Goal: Information Seeking & Learning: Learn about a topic

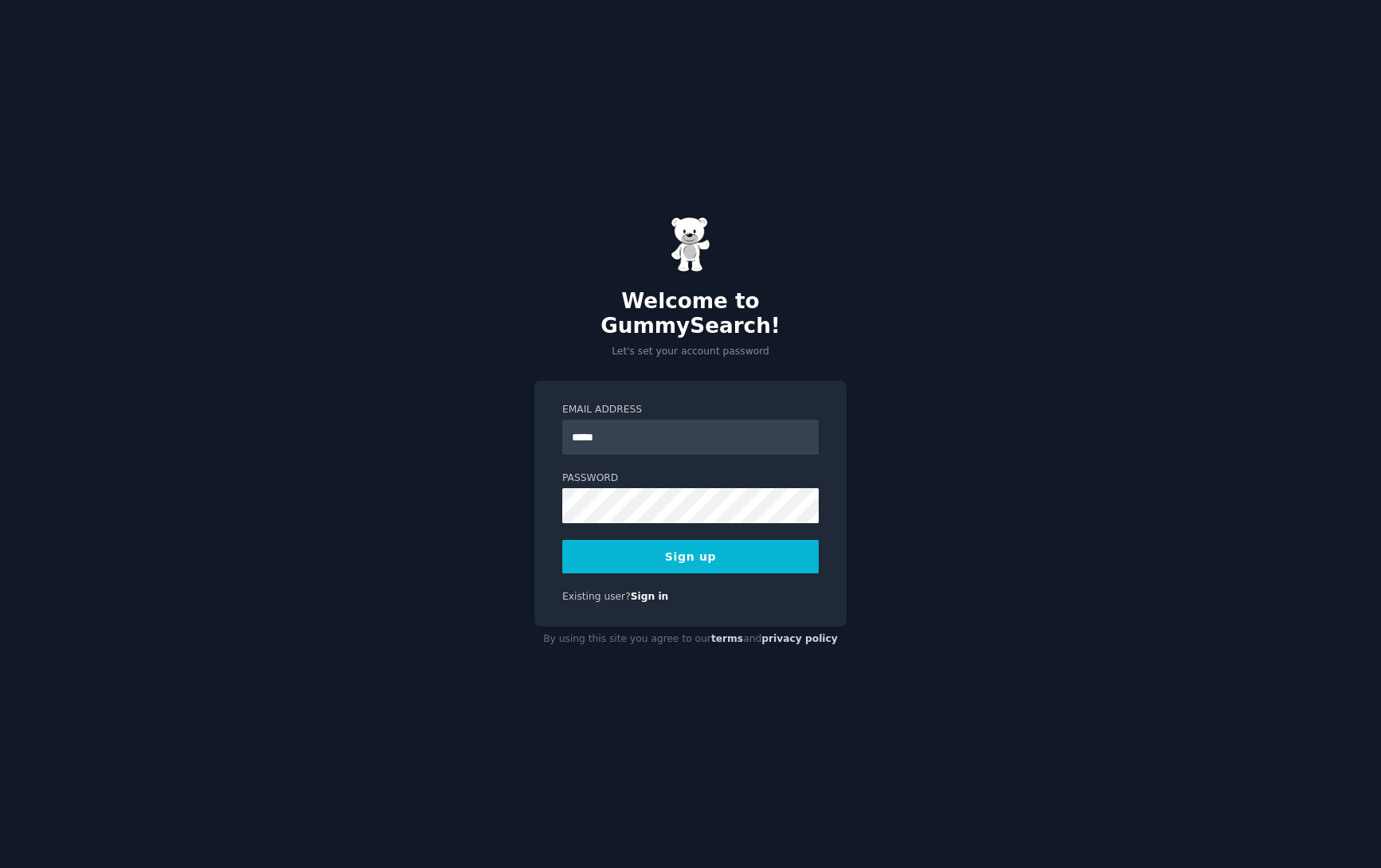
type input "**********"
click at [719, 544] on button "Sign up" at bounding box center [690, 557] width 257 height 33
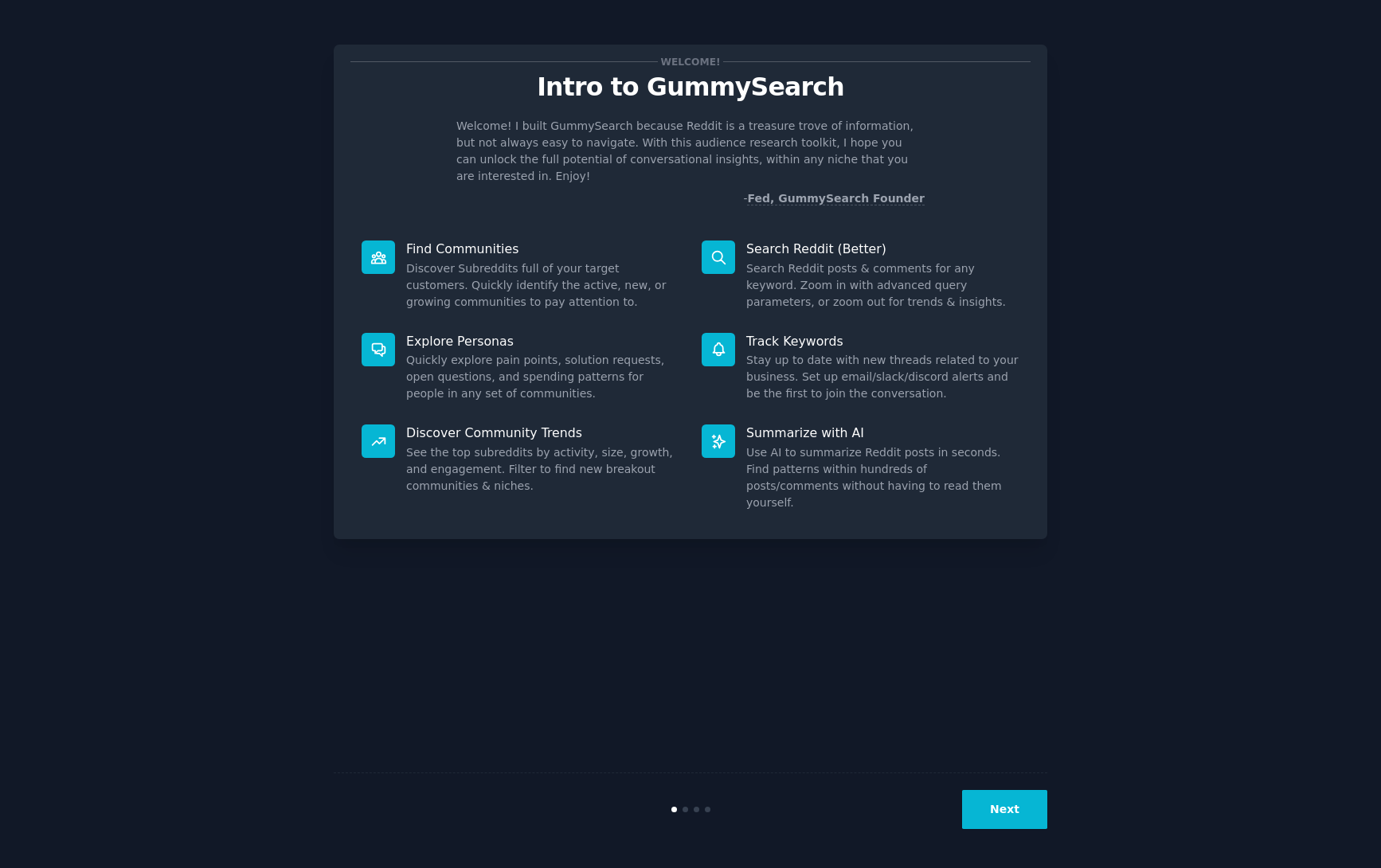
click at [1002, 807] on button "Next" at bounding box center [1005, 809] width 85 height 39
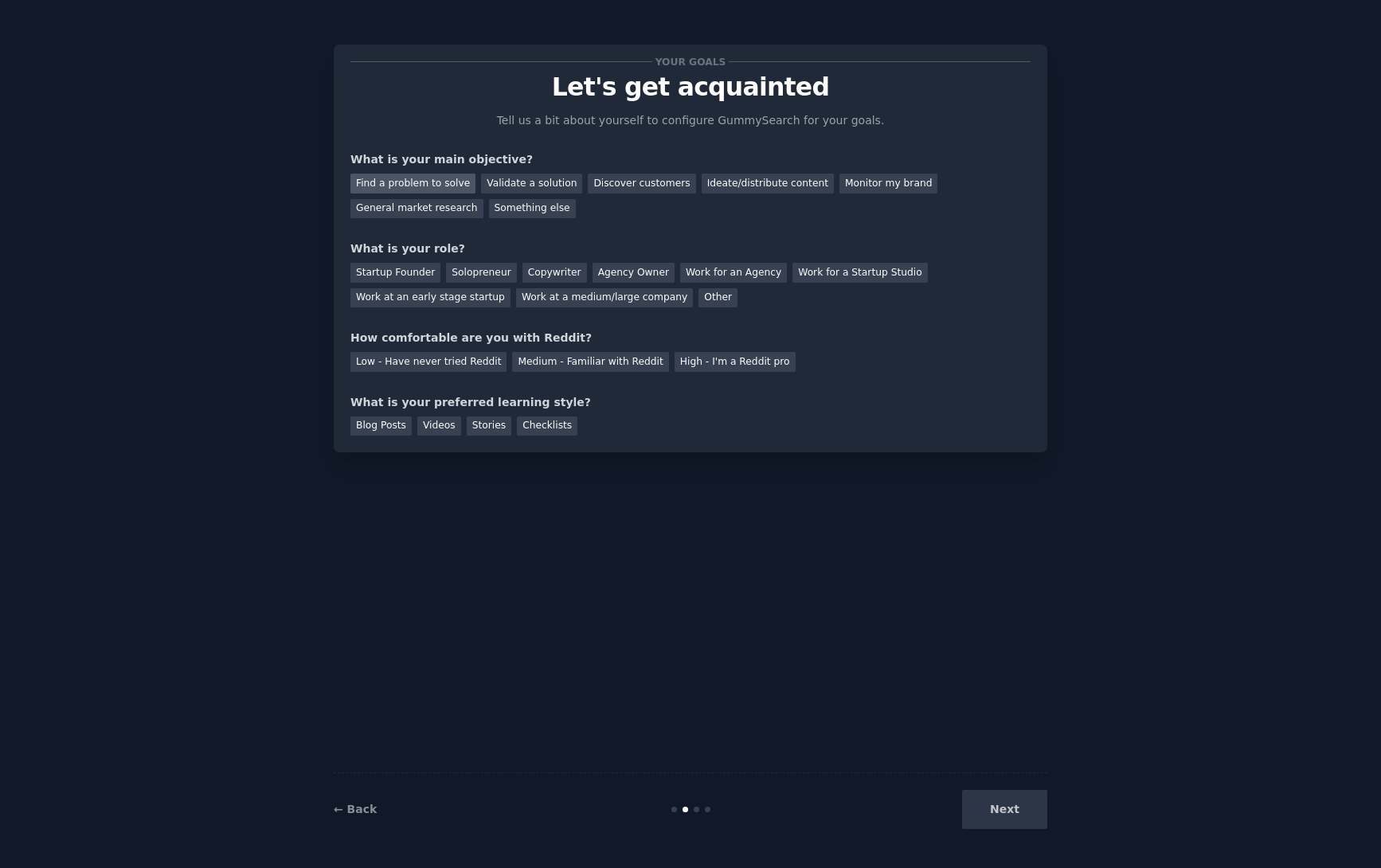
click at [413, 180] on div "Find a problem to solve" at bounding box center [413, 183] width 125 height 20
click at [399, 271] on div "Startup Founder" at bounding box center [395, 273] width 90 height 20
click at [485, 273] on div "Solopreneur" at bounding box center [481, 273] width 70 height 20
click at [615, 360] on div "Medium - Familiar with Reddit" at bounding box center [590, 362] width 156 height 20
click at [379, 423] on div "Blog Posts" at bounding box center [381, 427] width 62 height 20
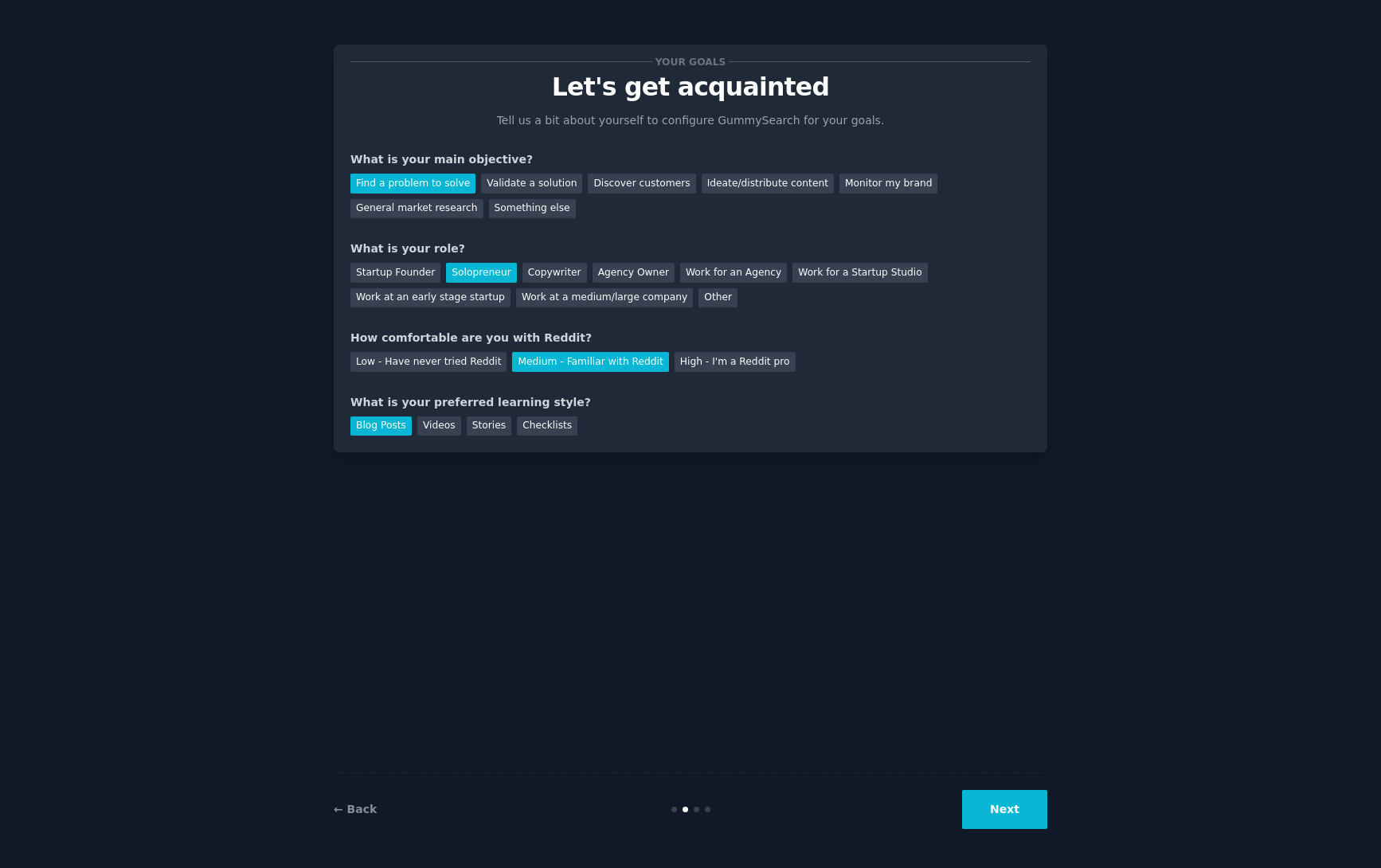
click at [1012, 808] on button "Next" at bounding box center [1005, 809] width 85 height 39
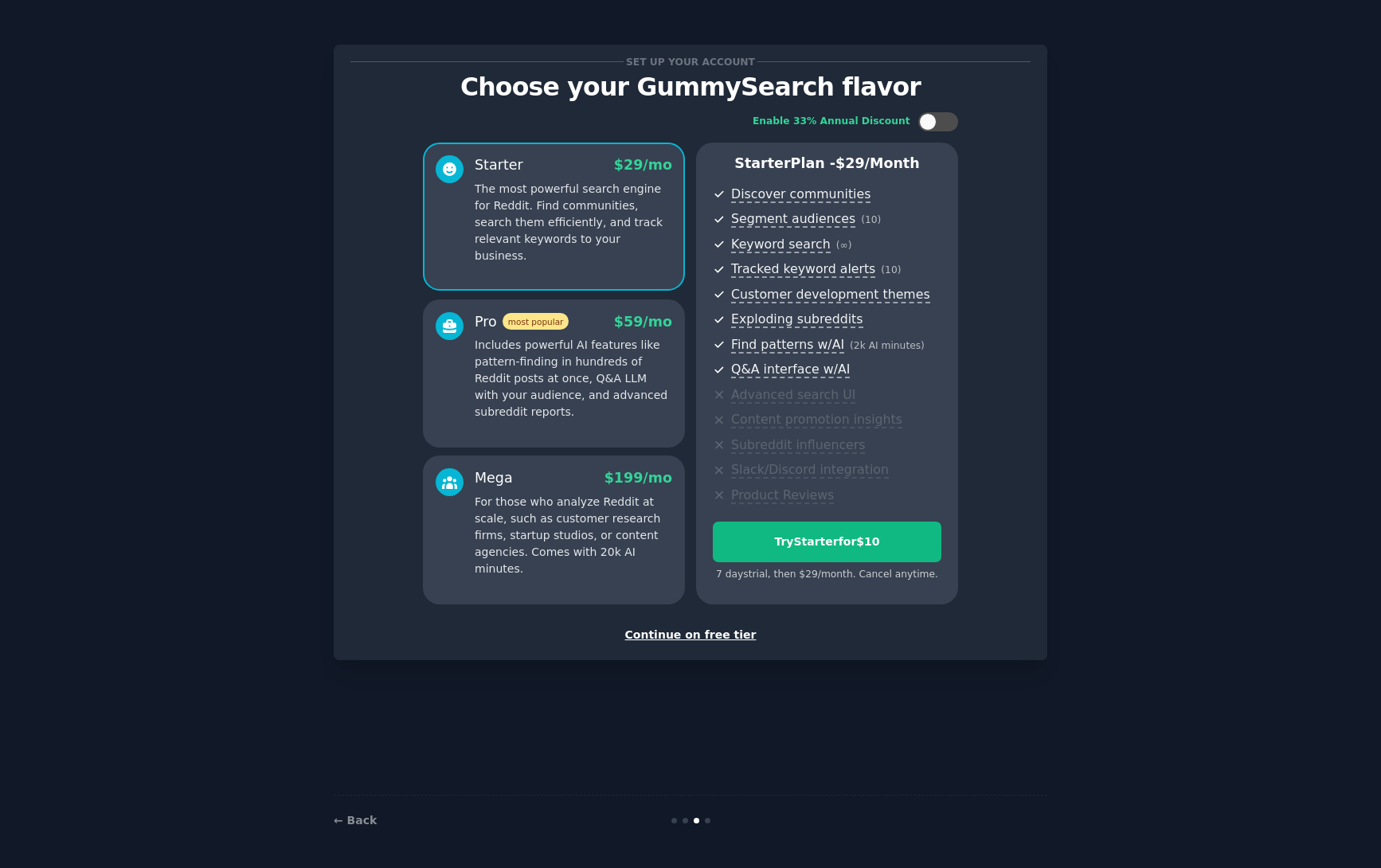
click at [690, 633] on div "Continue on free tier" at bounding box center [690, 635] width 680 height 17
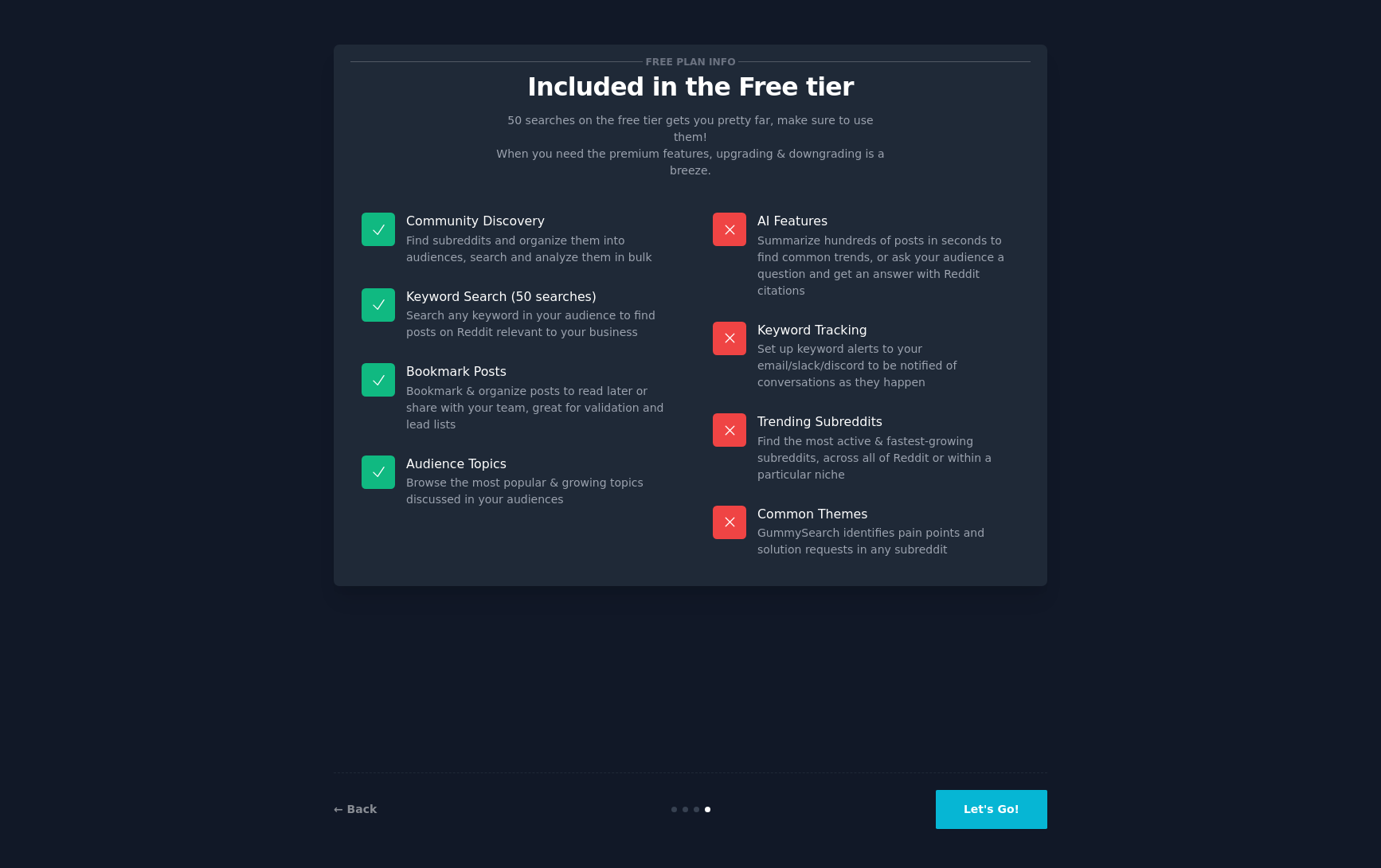
click at [1006, 815] on button "Let's Go!" at bounding box center [992, 809] width 112 height 39
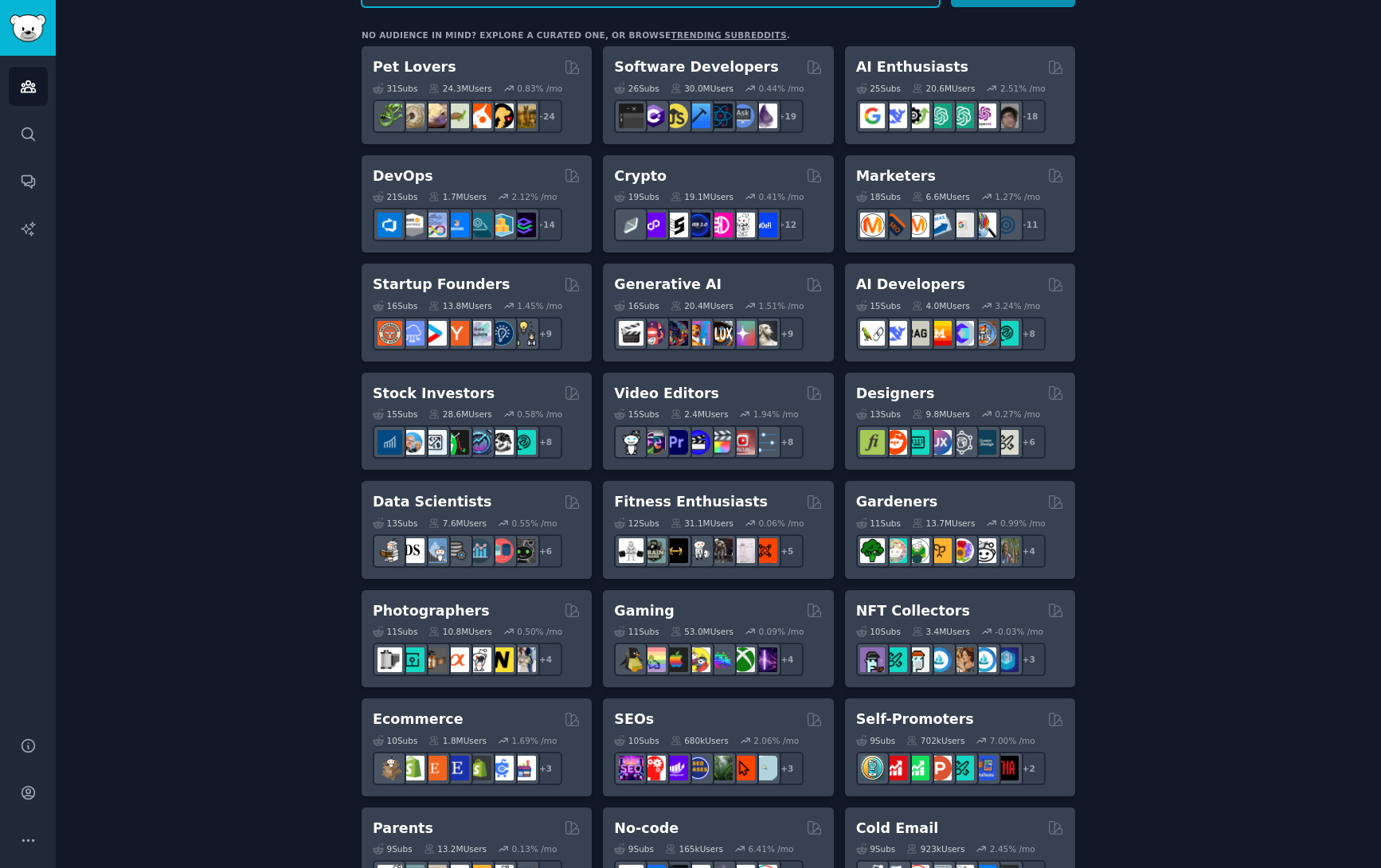
scroll to position [239, 0]
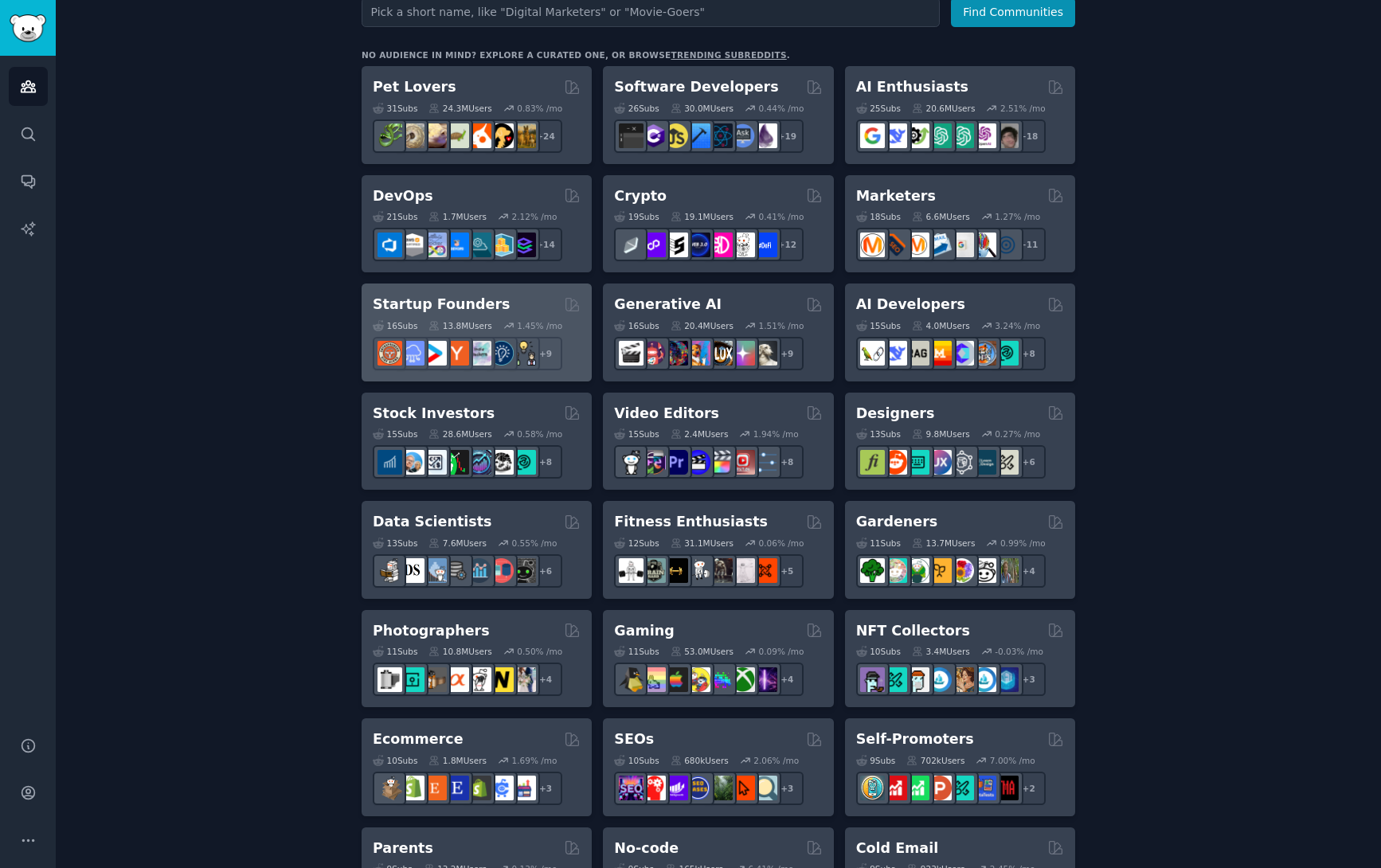
click at [406, 304] on h2 "Startup Founders" at bounding box center [441, 304] width 137 height 20
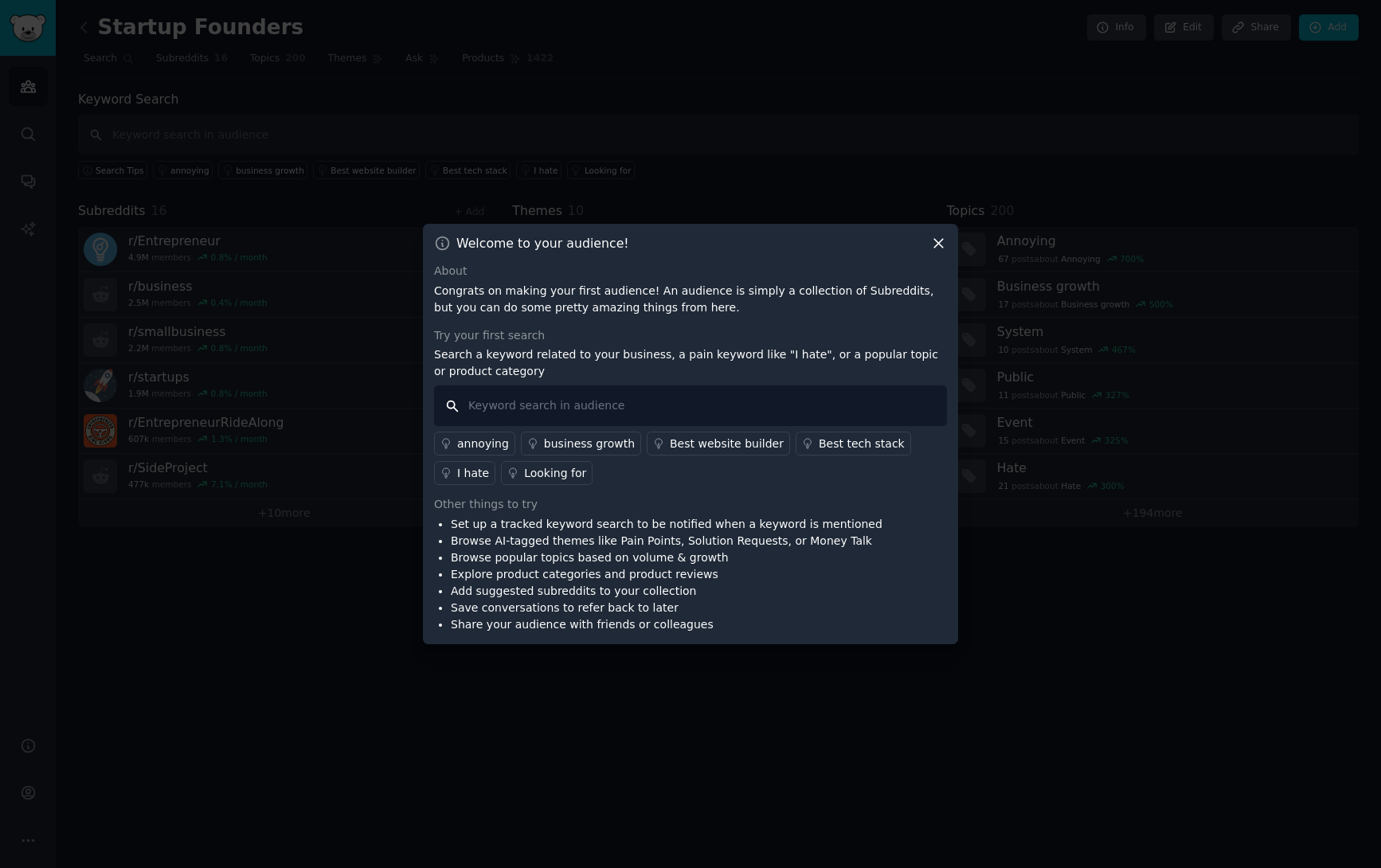
click at [535, 409] on input "text" at bounding box center [690, 405] width 513 height 41
type input "i hate"
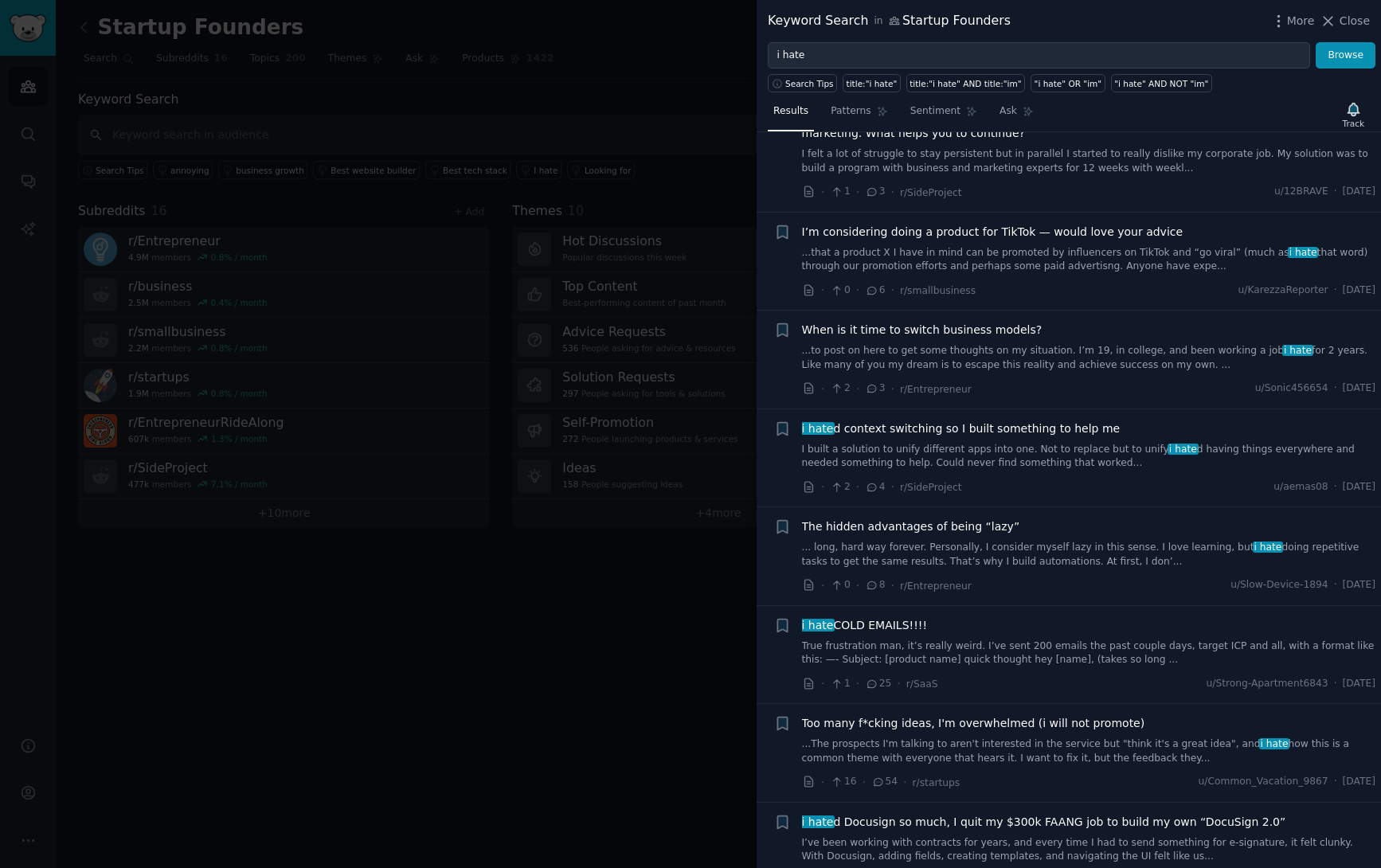
scroll to position [670, 0]
drag, startPoint x: 811, startPoint y: 57, endPoint x: 770, endPoint y: 54, distance: 41.1
click at [770, 54] on input "i hate" at bounding box center [1039, 56] width 542 height 27
type input "lame"
click at [1316, 43] on button "Browse" at bounding box center [1346, 56] width 60 height 27
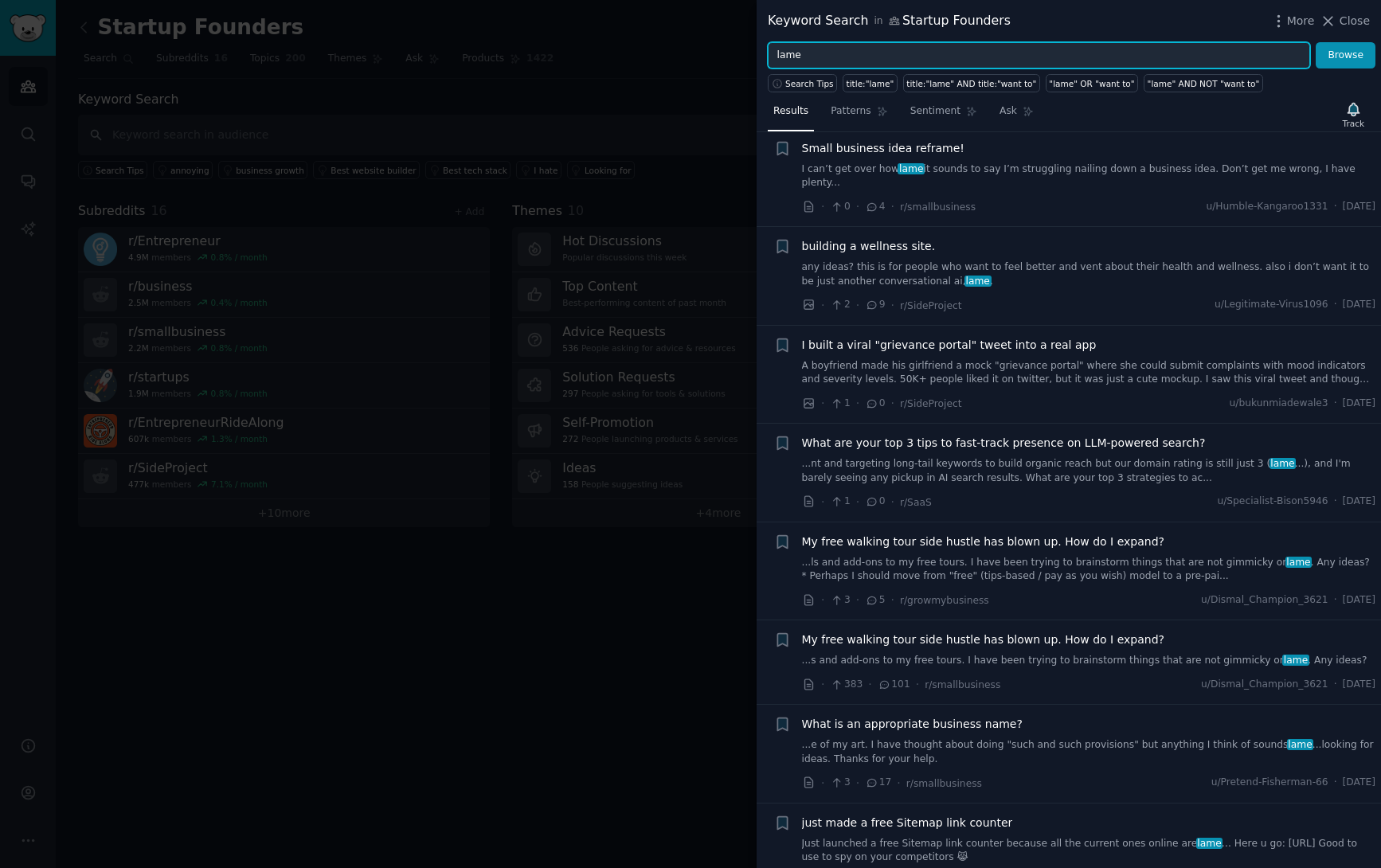
scroll to position [1302, 0]
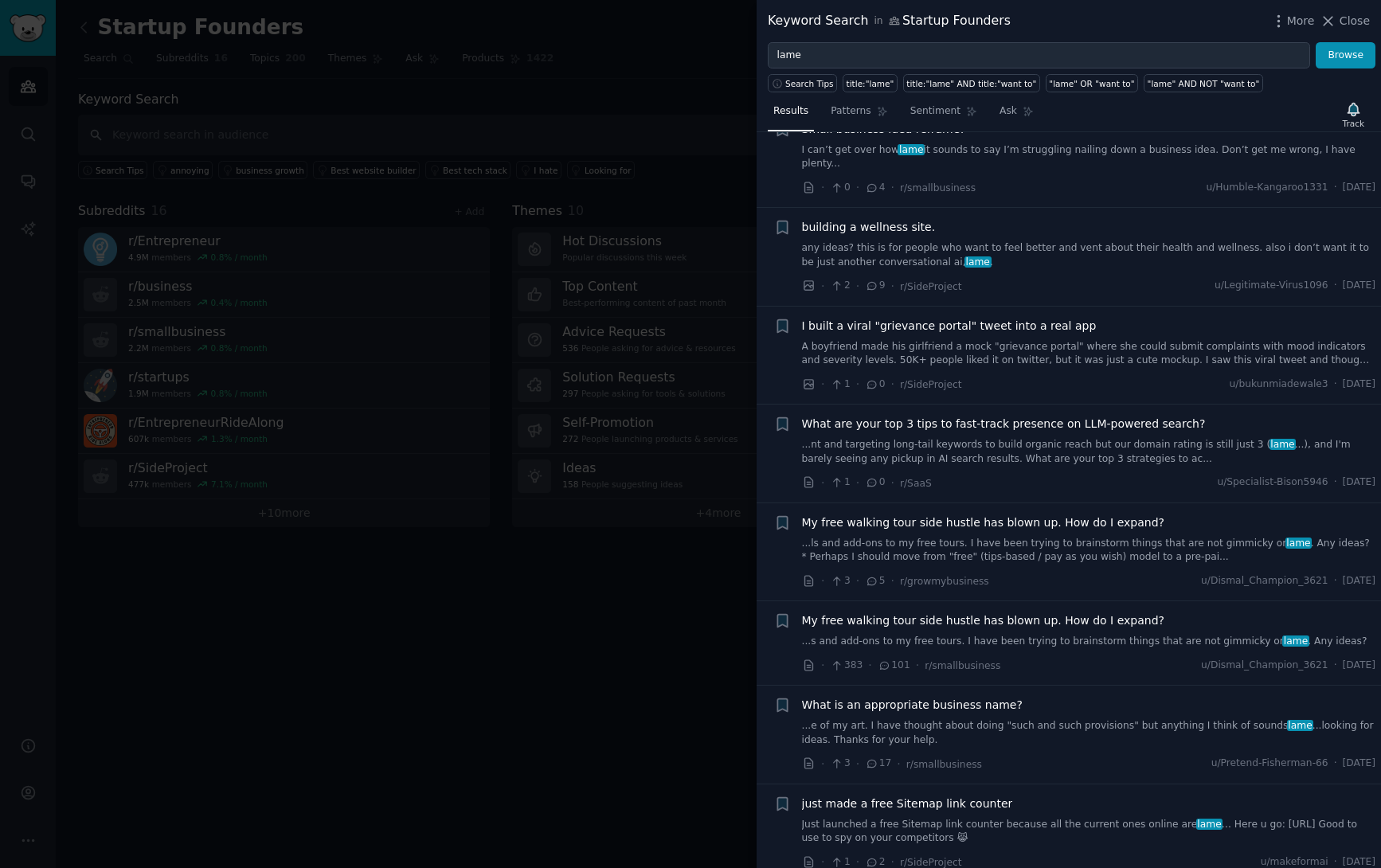
click at [554, 605] on div at bounding box center [690, 434] width 1381 height 868
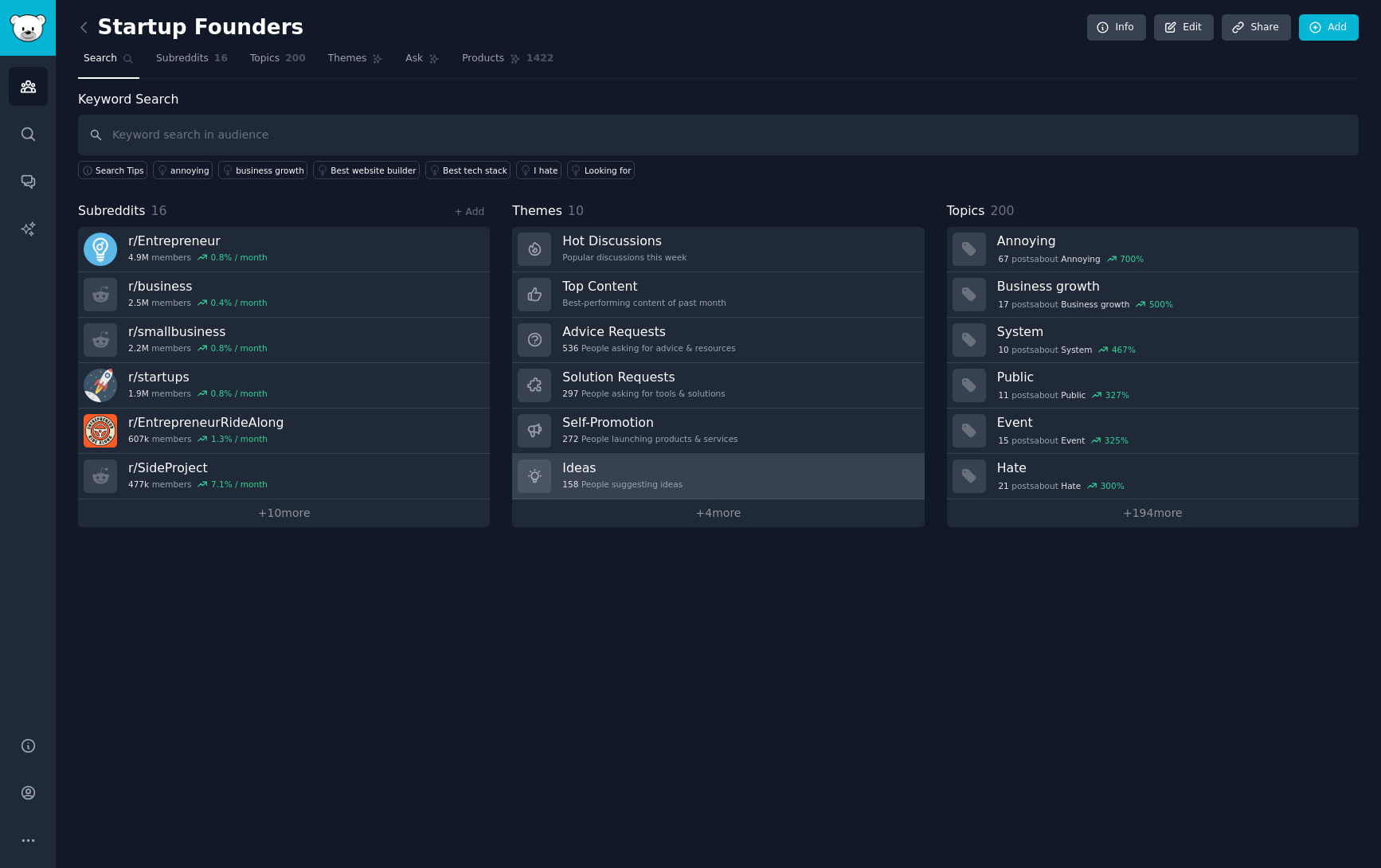
click at [612, 478] on div "Ideas 158 People suggesting ideas" at bounding box center [622, 476] width 120 height 33
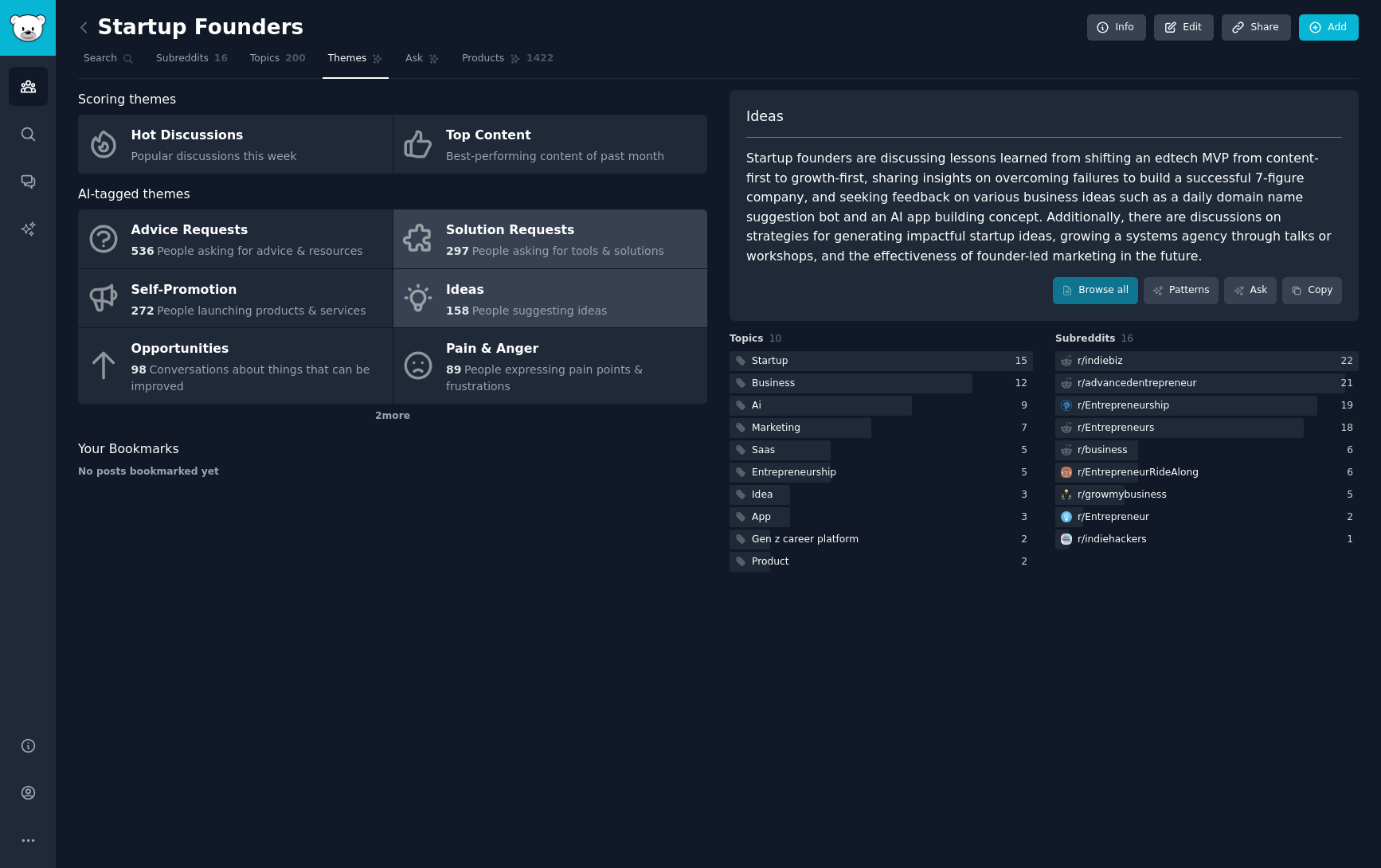
click at [578, 238] on div "Solution Requests" at bounding box center [555, 231] width 218 height 26
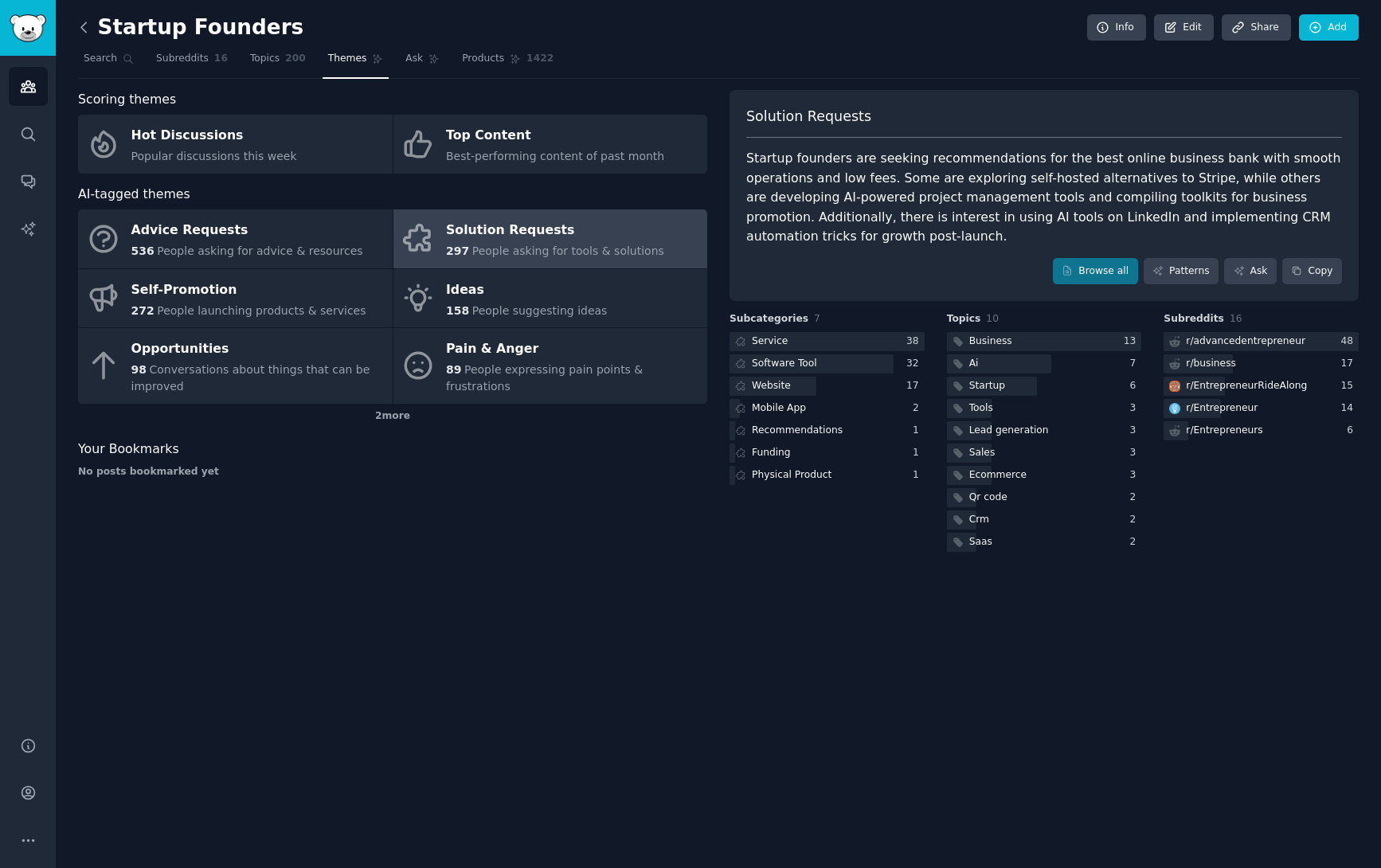
click at [86, 31] on icon at bounding box center [84, 28] width 17 height 17
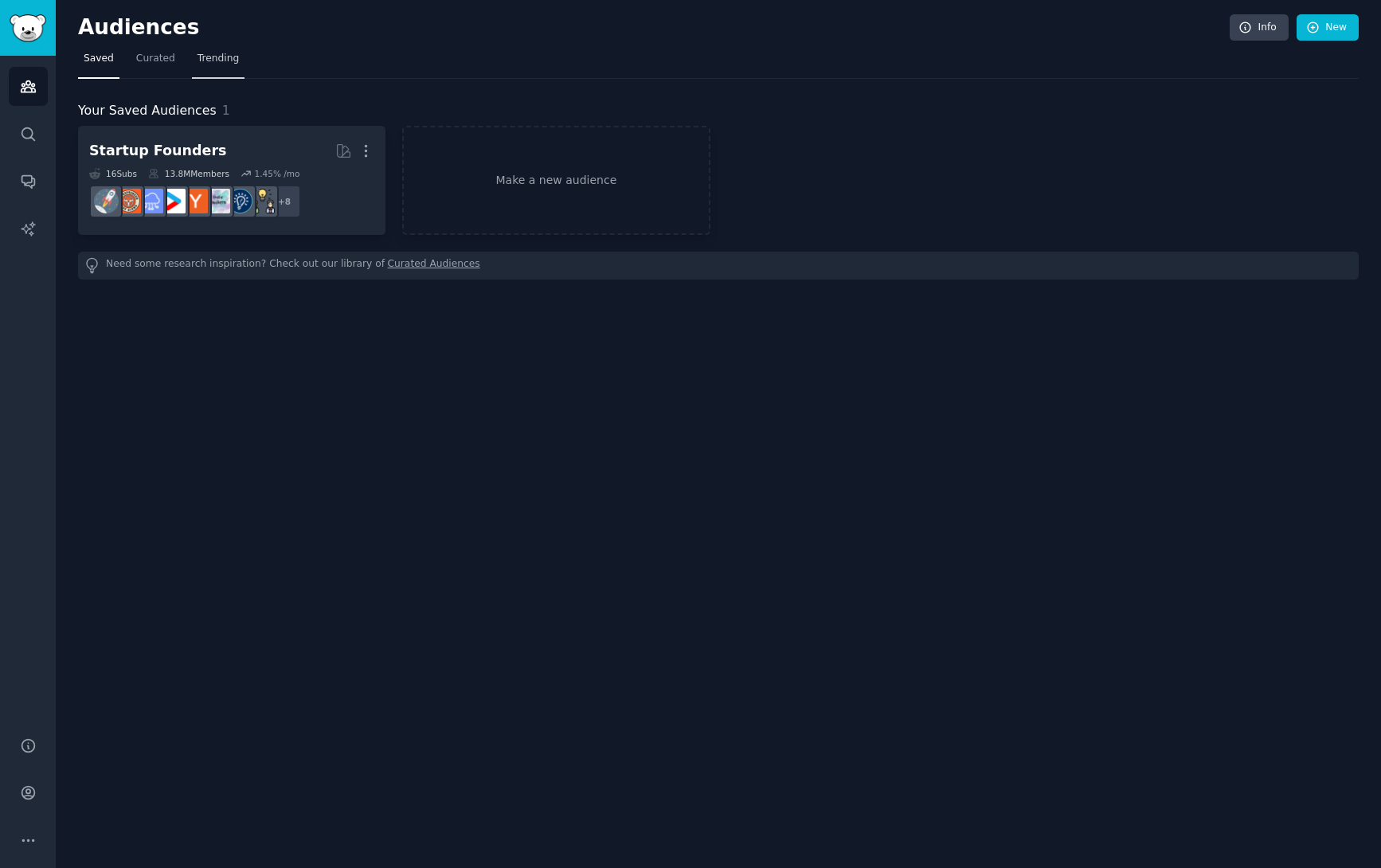
click at [218, 60] on span "Trending" at bounding box center [218, 58] width 42 height 14
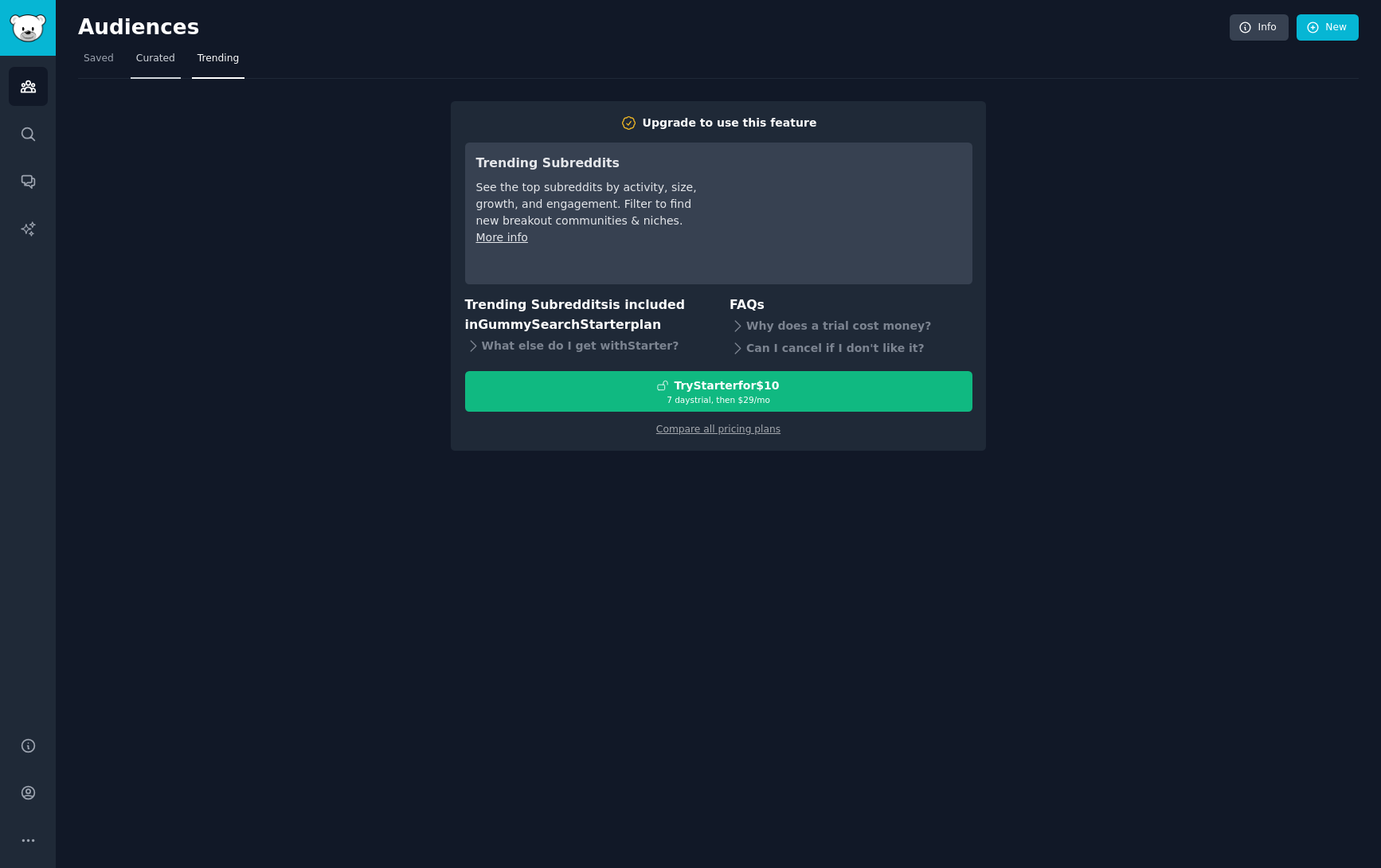
click at [143, 62] on span "Curated" at bounding box center [155, 58] width 39 height 14
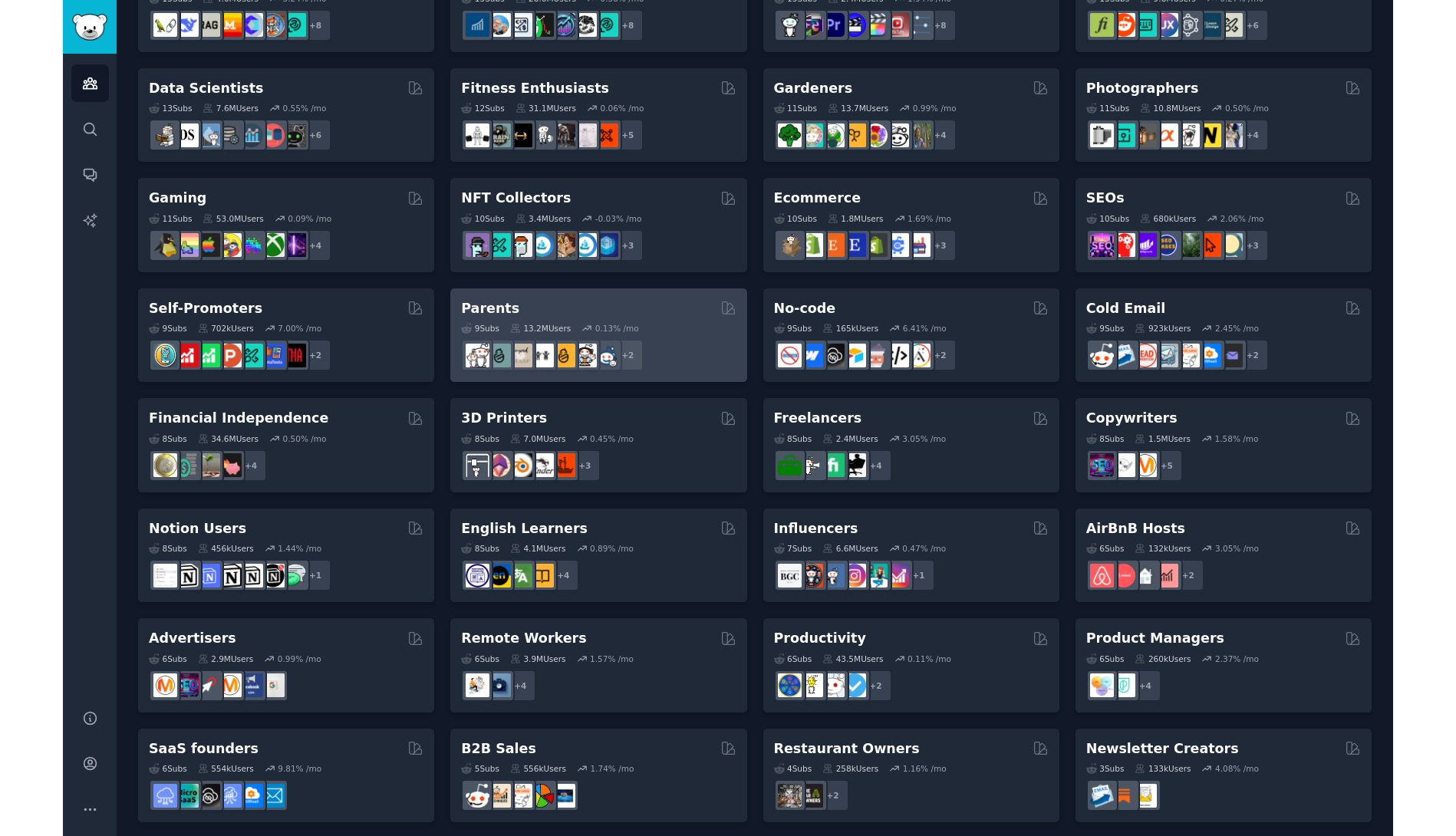
scroll to position [391, 0]
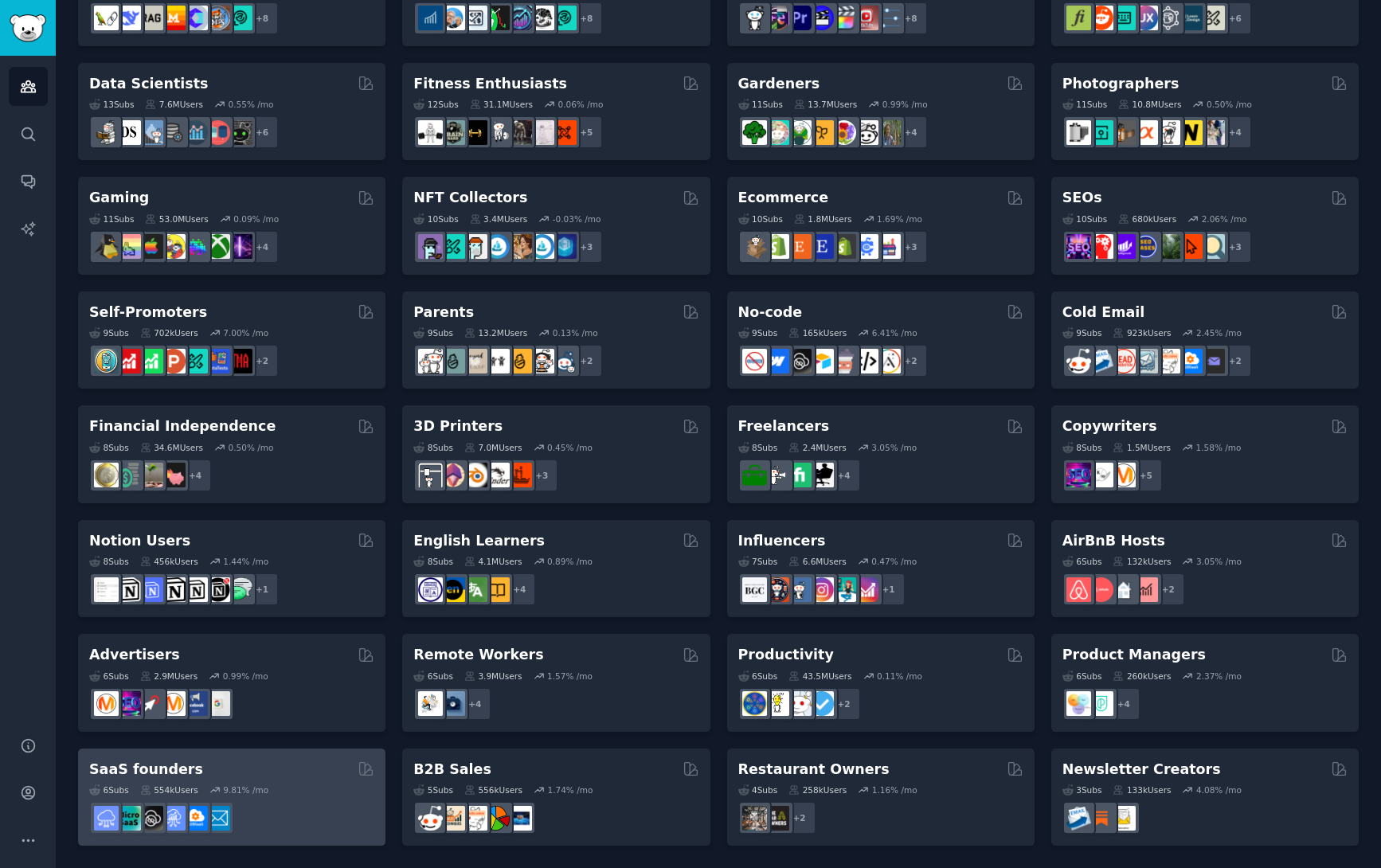
click at [285, 773] on div "SaaS founders" at bounding box center [232, 770] width 285 height 20
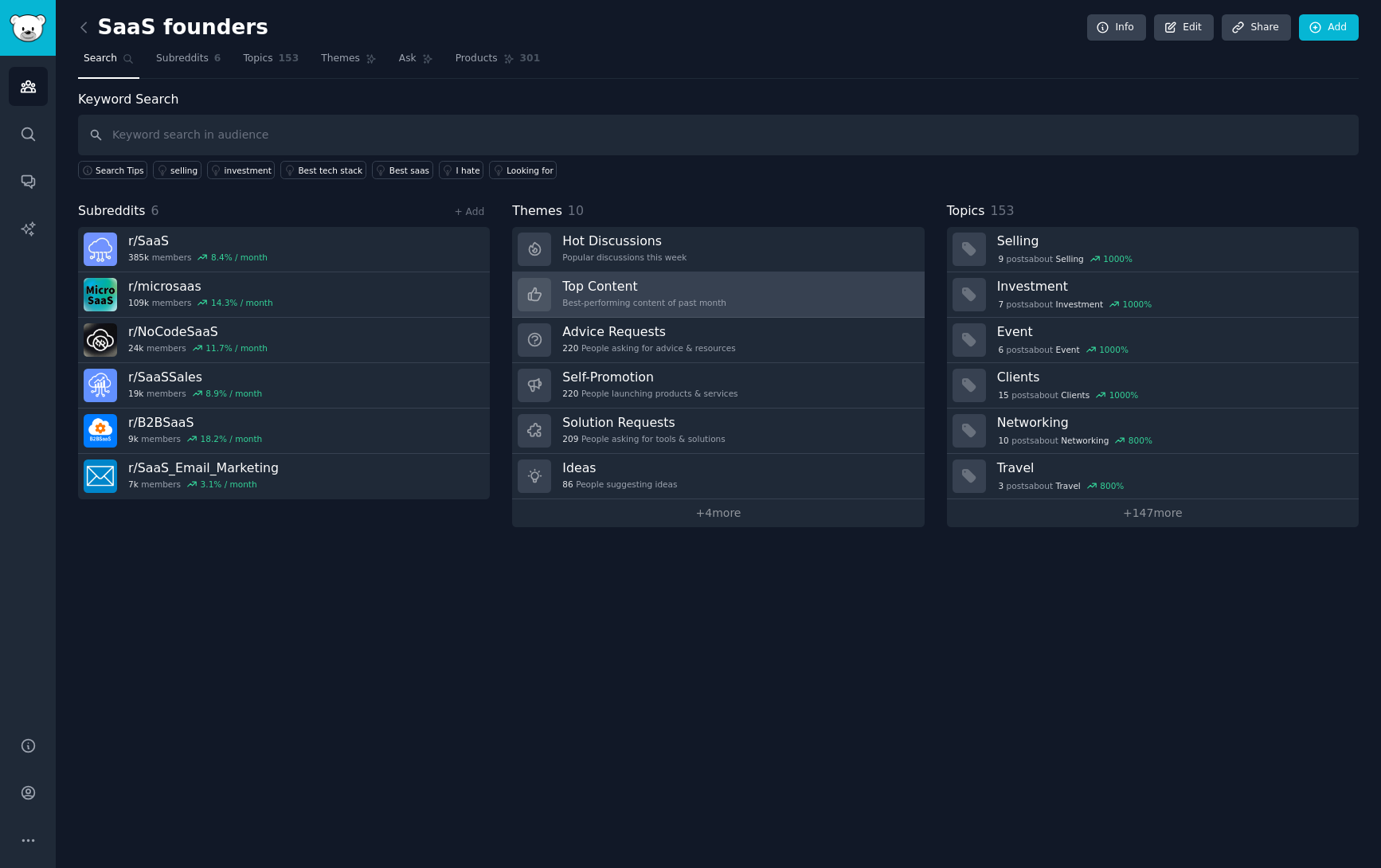
click at [756, 297] on link "Top Content Best-performing content of past month" at bounding box center [718, 295] width 412 height 45
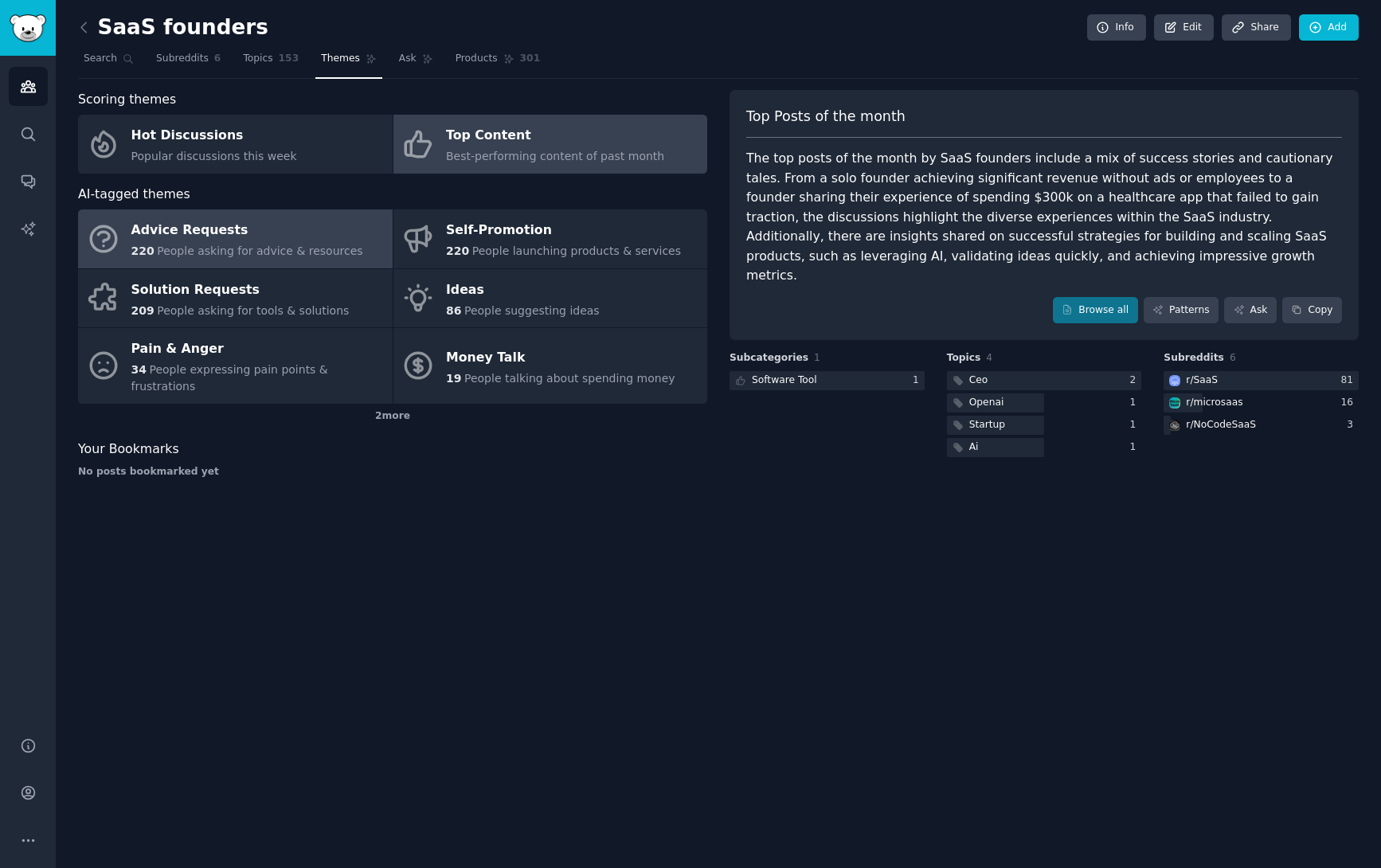
click at [334, 244] on span "People asking for advice & resources" at bounding box center [259, 250] width 205 height 13
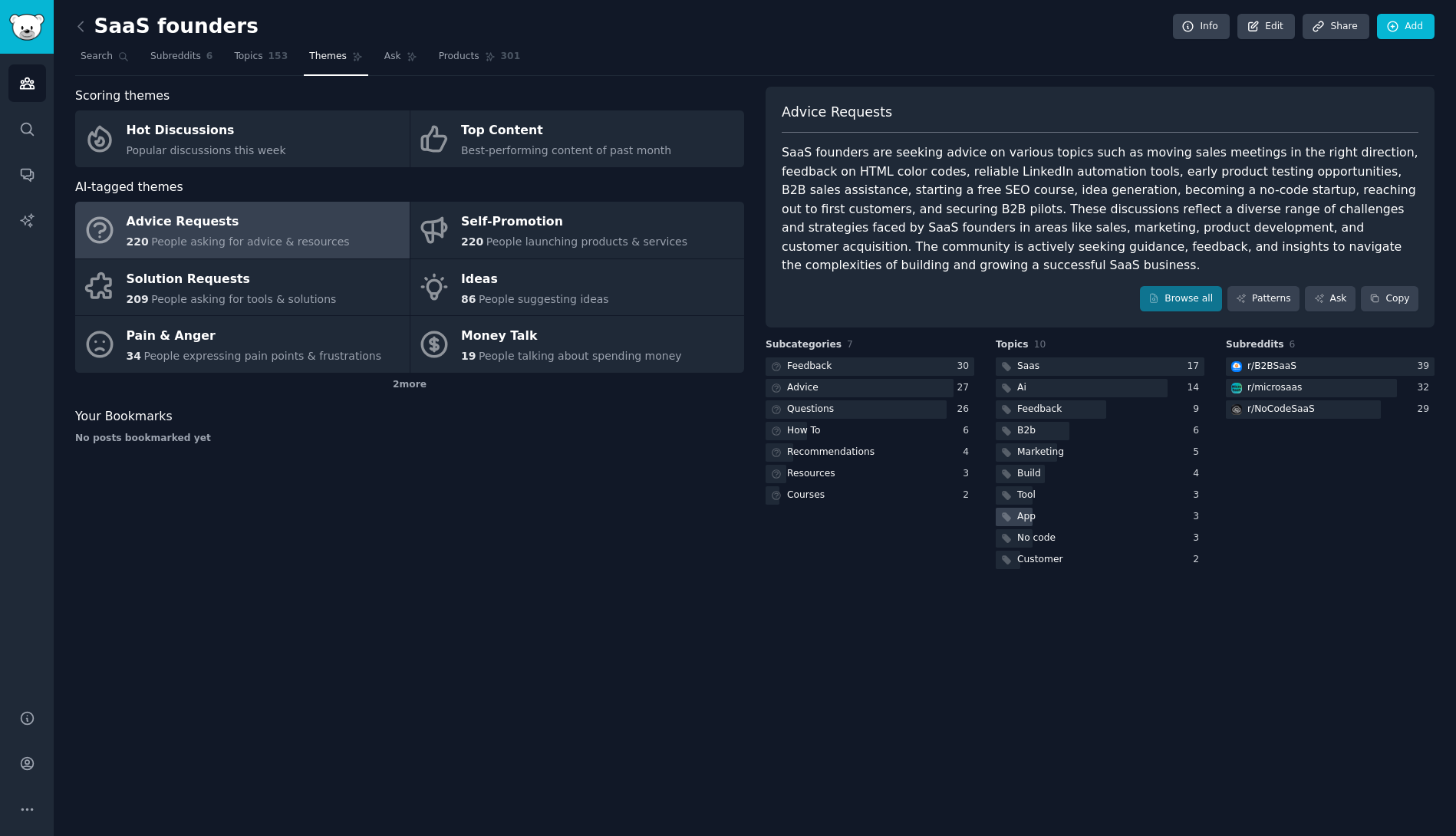
click at [1032, 510] on div "App" at bounding box center [1026, 516] width 18 height 14
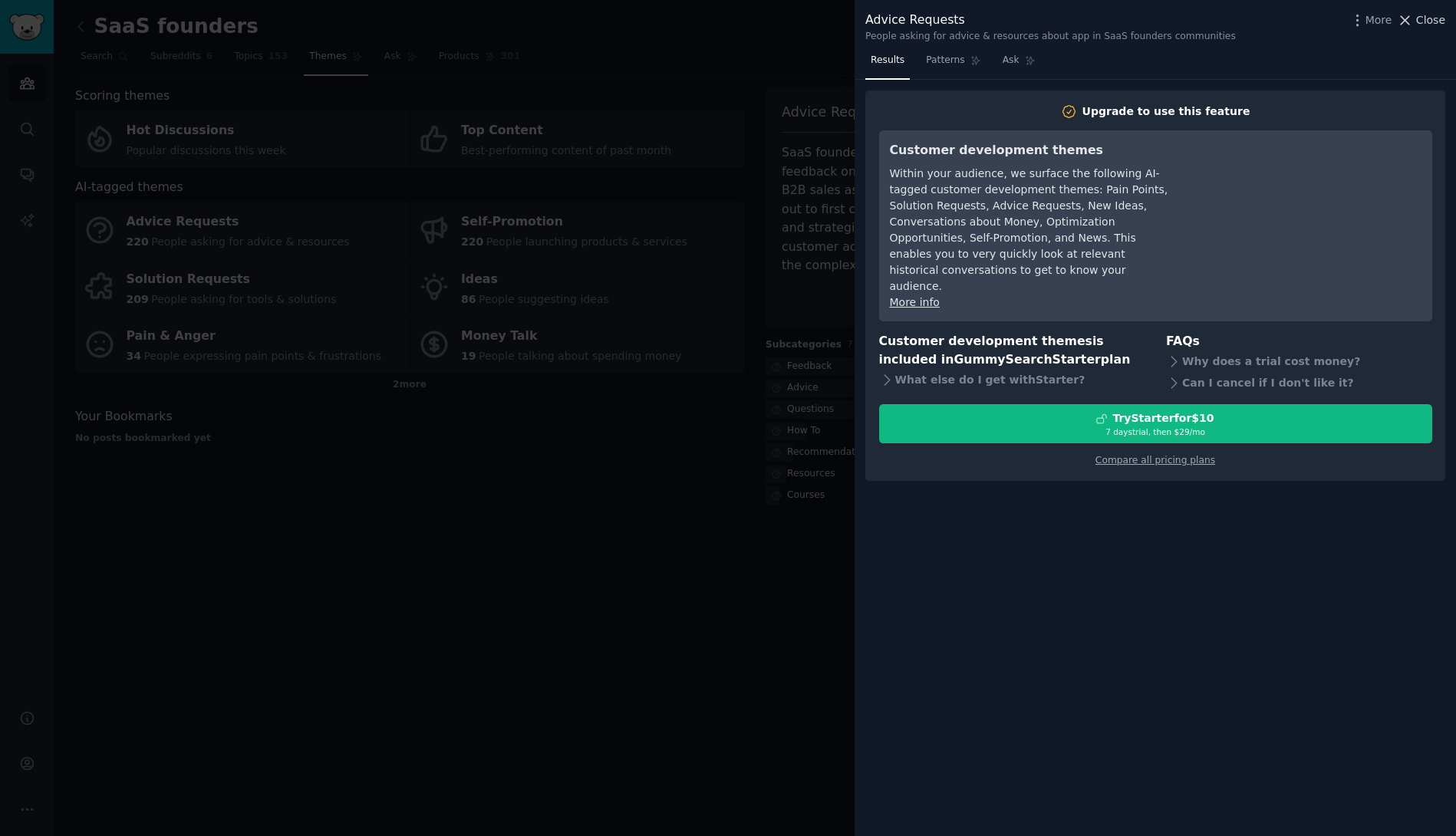
click at [1329, 21] on span "Close" at bounding box center [1430, 20] width 29 height 16
